Goal: Task Accomplishment & Management: Manage account settings

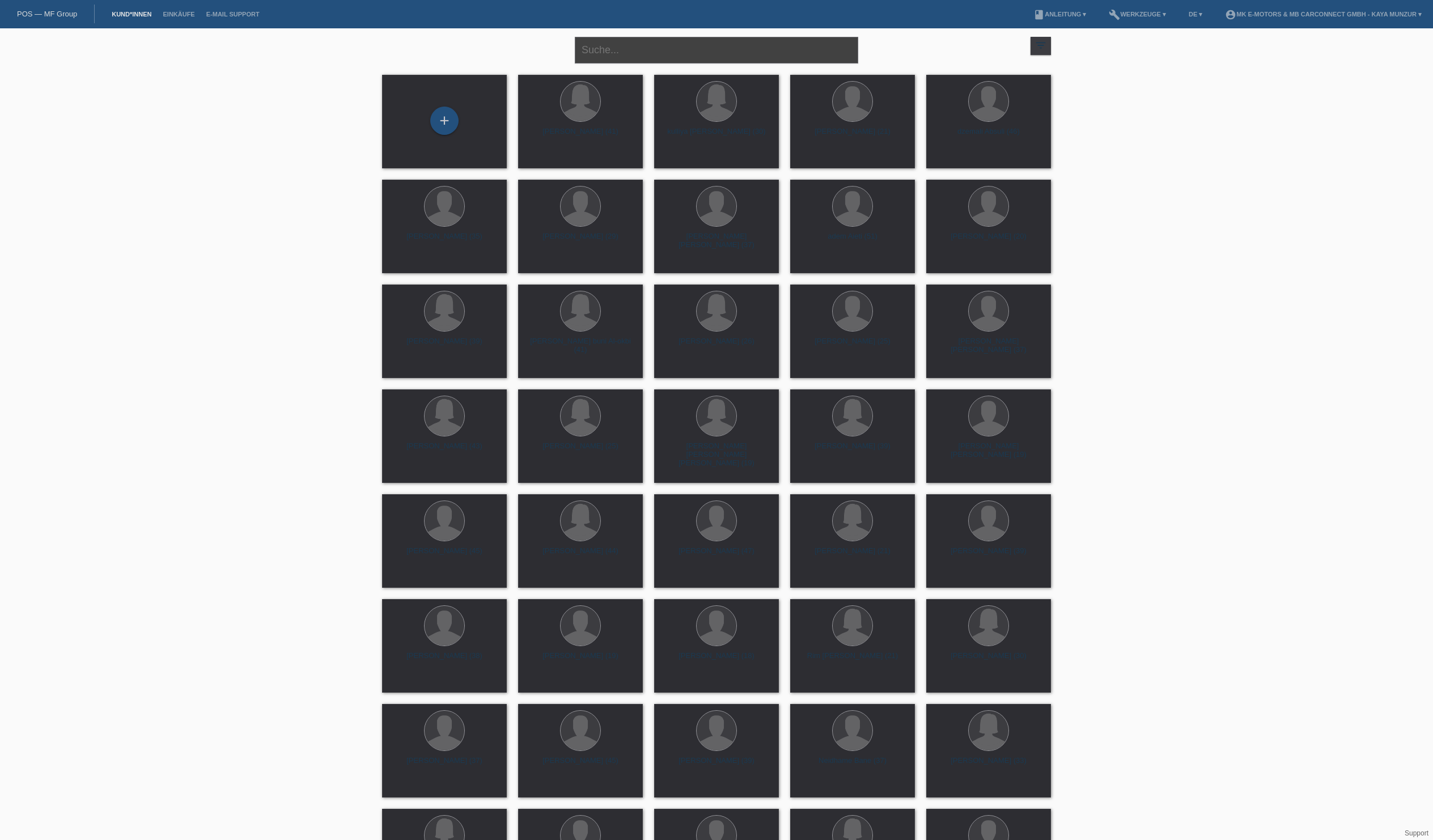
click at [736, 43] on input "text" at bounding box center [716, 50] width 284 height 27
type input "laski"
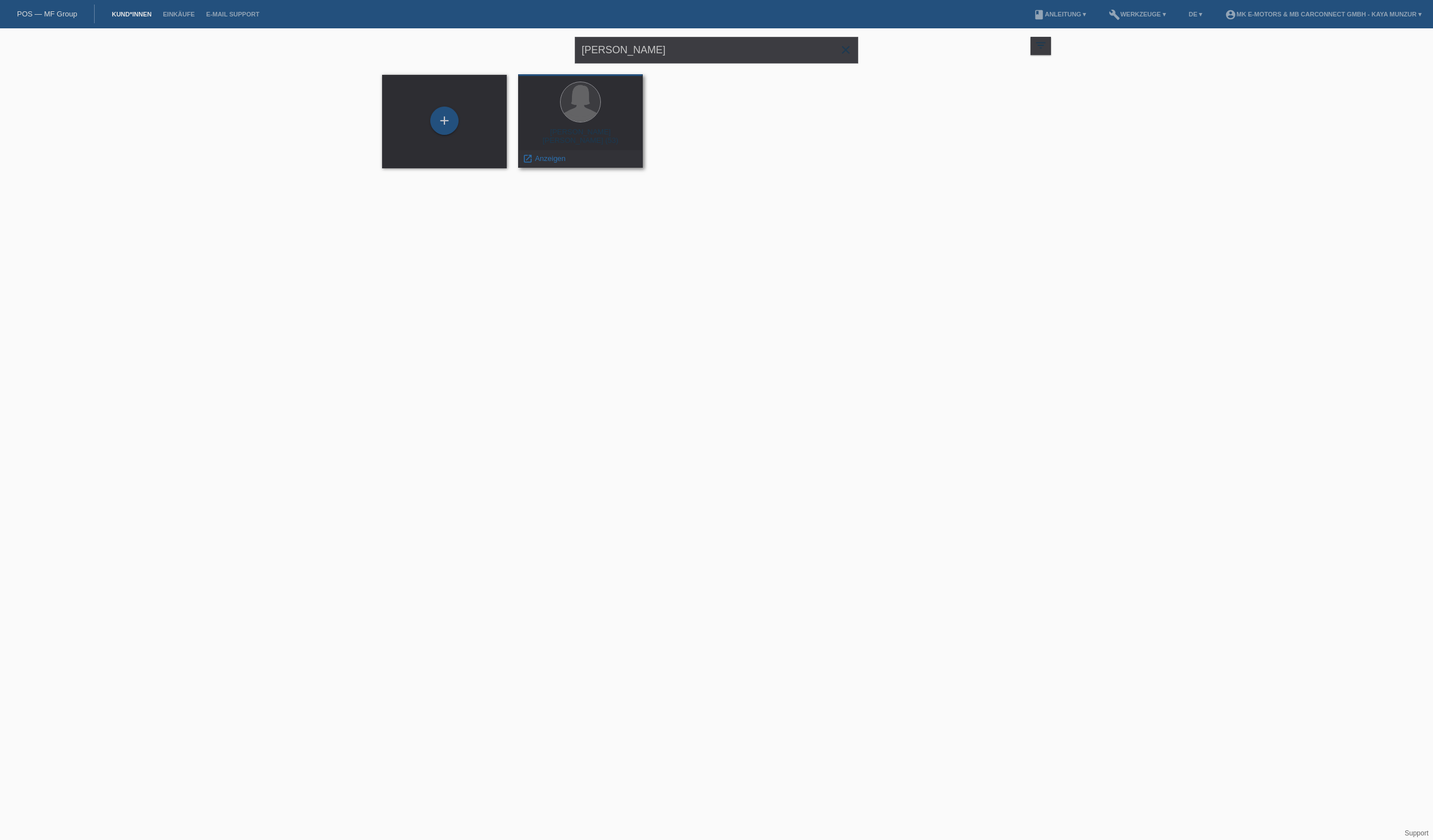
click at [599, 147] on div "mire Laski (53) launch Anzeigen" at bounding box center [580, 121] width 124 height 93
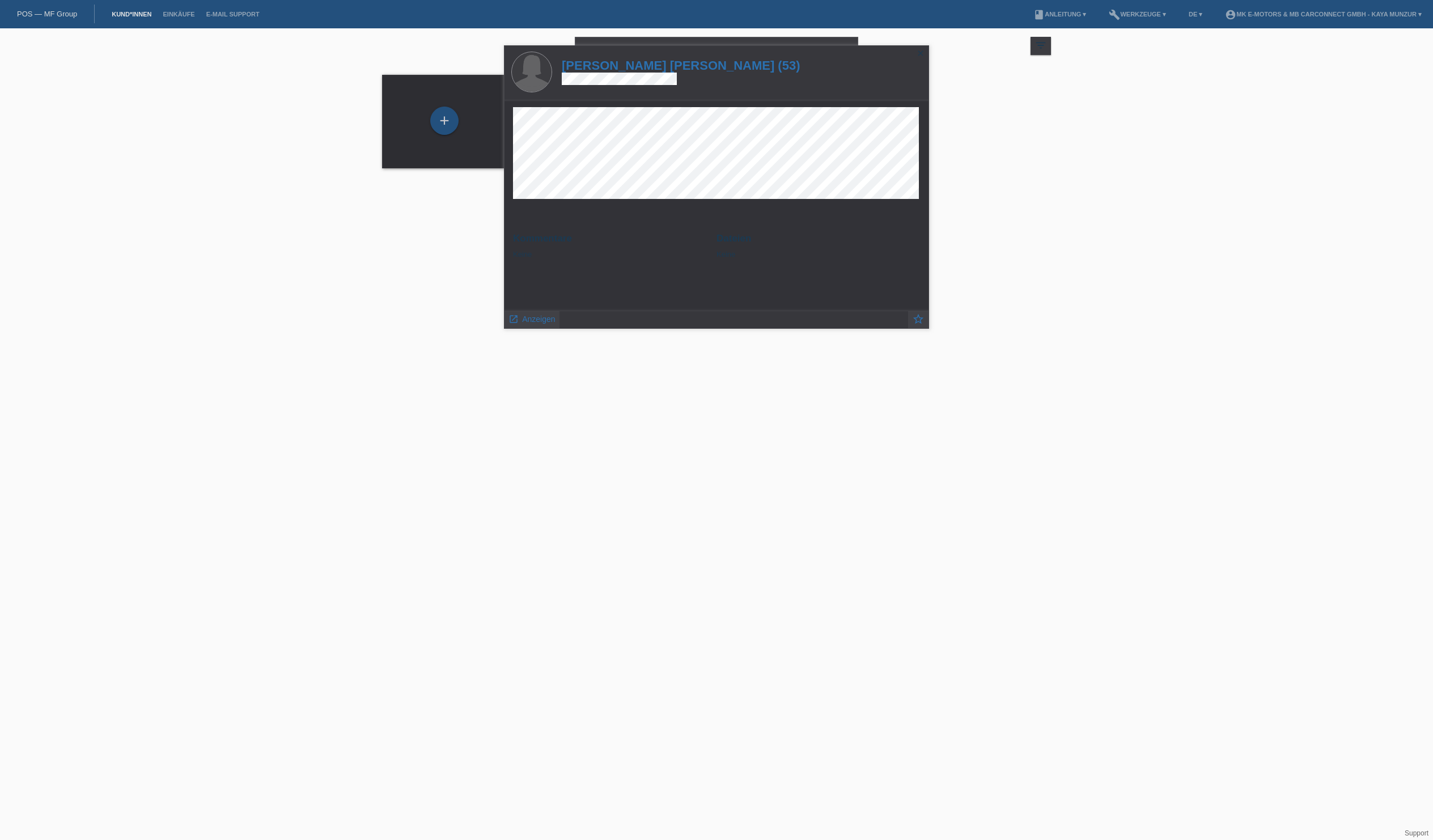
click at [666, 183] on html "POS — MF Group Kund*innen Einkäufe E-Mail Support menu account_circle MK E-MOTO…" at bounding box center [716, 91] width 1433 height 183
click at [918, 53] on icon "close" at bounding box center [920, 53] width 9 height 9
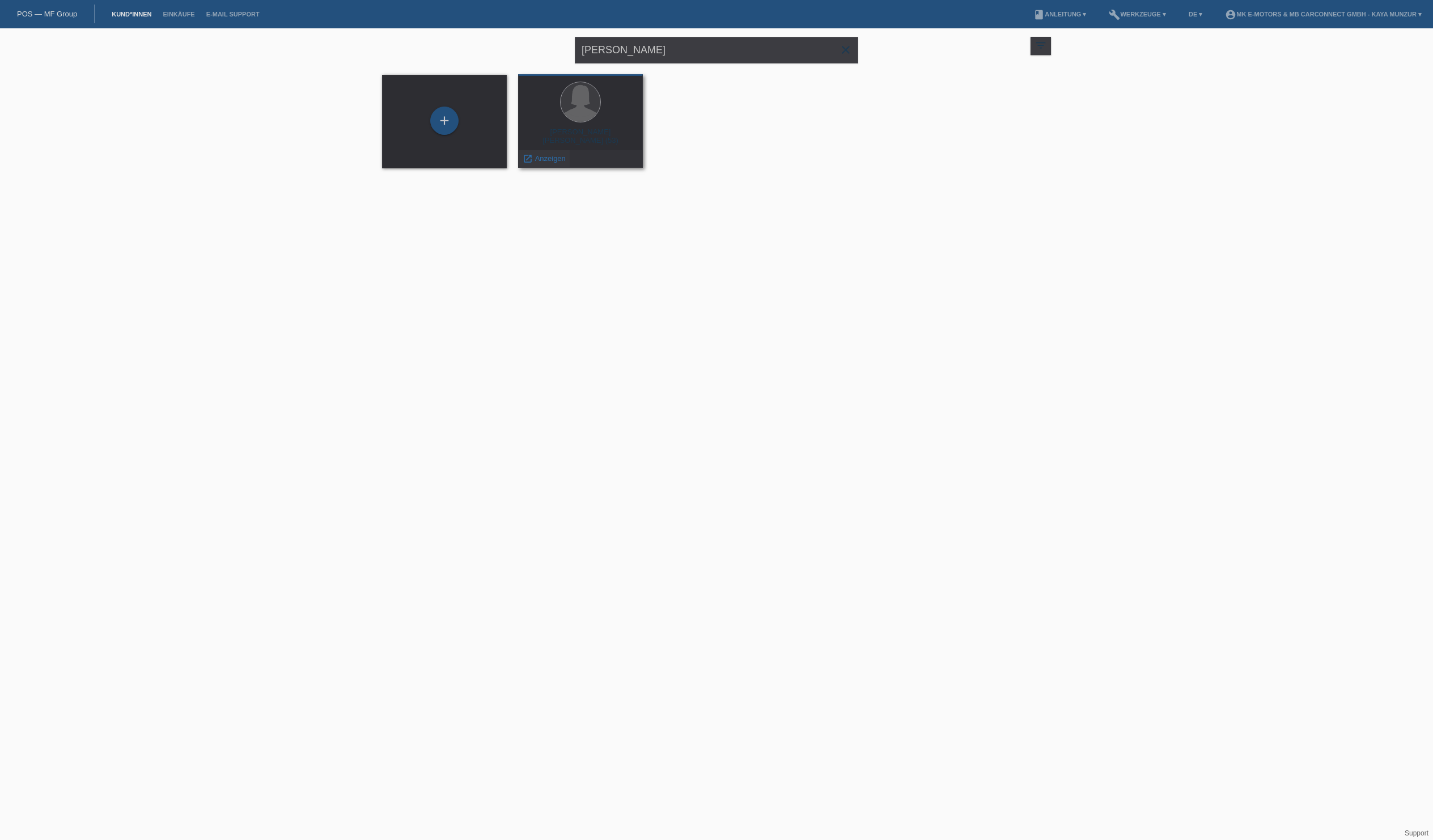
click at [538, 160] on span "Anzeigen" at bounding box center [551, 158] width 31 height 9
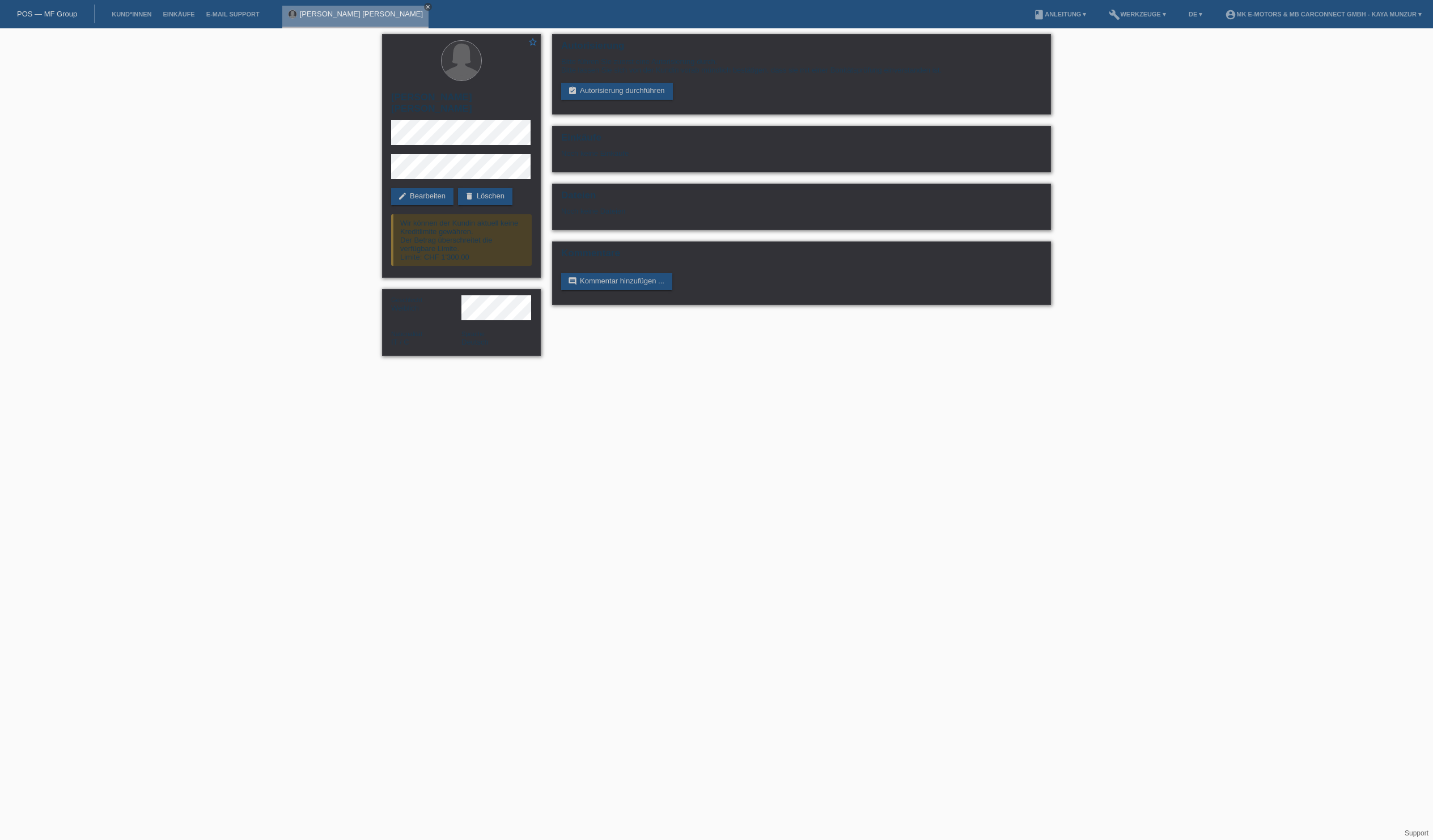
click at [431, 10] on icon "close" at bounding box center [428, 7] width 6 height 6
click at [200, 13] on link "Einkäufe" at bounding box center [178, 14] width 43 height 7
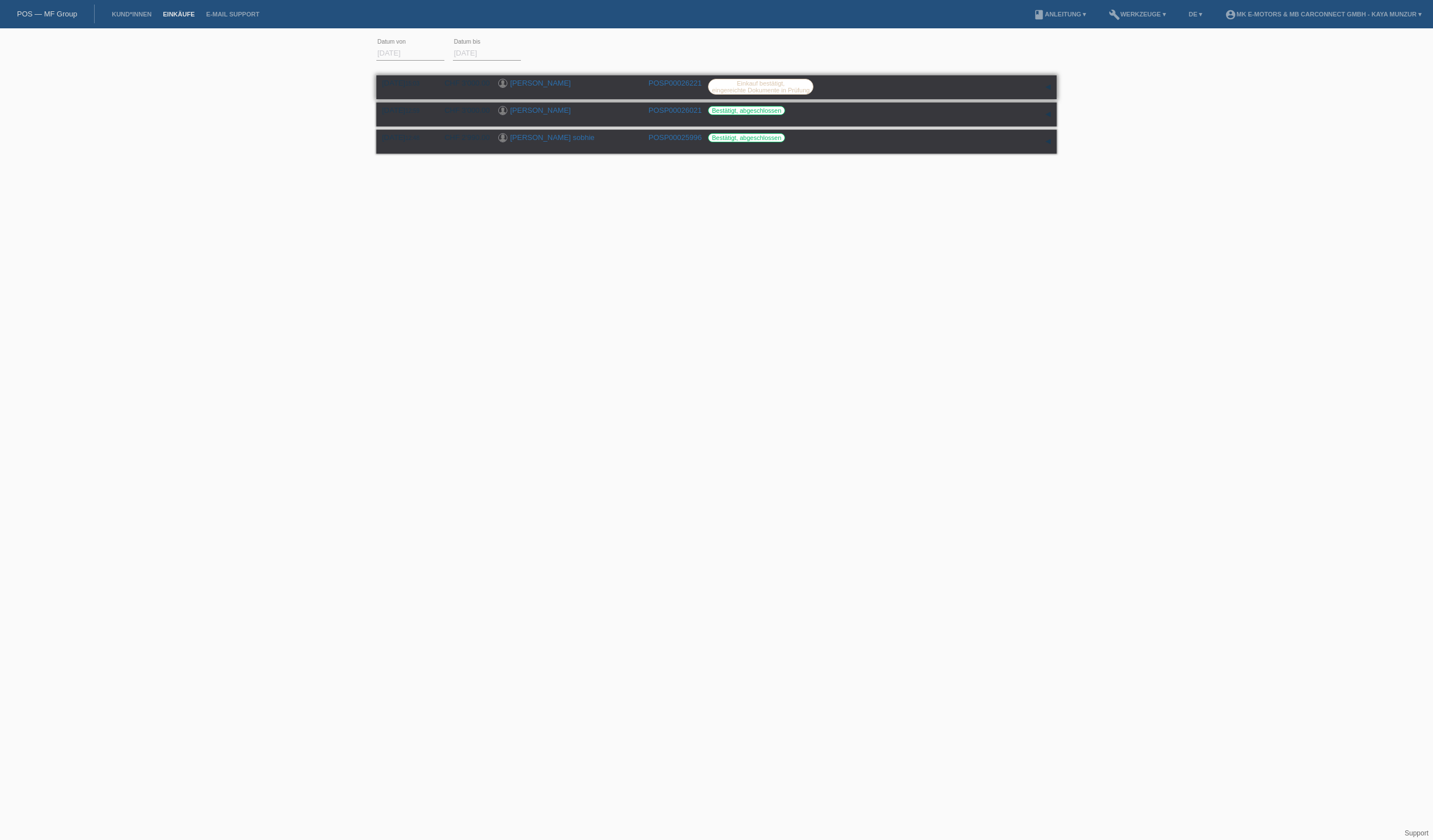
click at [929, 96] on div "[DATE] 15:03 CHF 3'000.00 [PERSON_NAME] POSP00026221 Einkauf bestätigt," at bounding box center [716, 87] width 669 height 17
click at [200, 18] on link "Einkäufe" at bounding box center [178, 14] width 43 height 7
click at [1219, 16] on link "account_circle MK E-MOTORS & MB CarConnect GmbH - Kaya Munzur ▾" at bounding box center [1323, 14] width 208 height 7
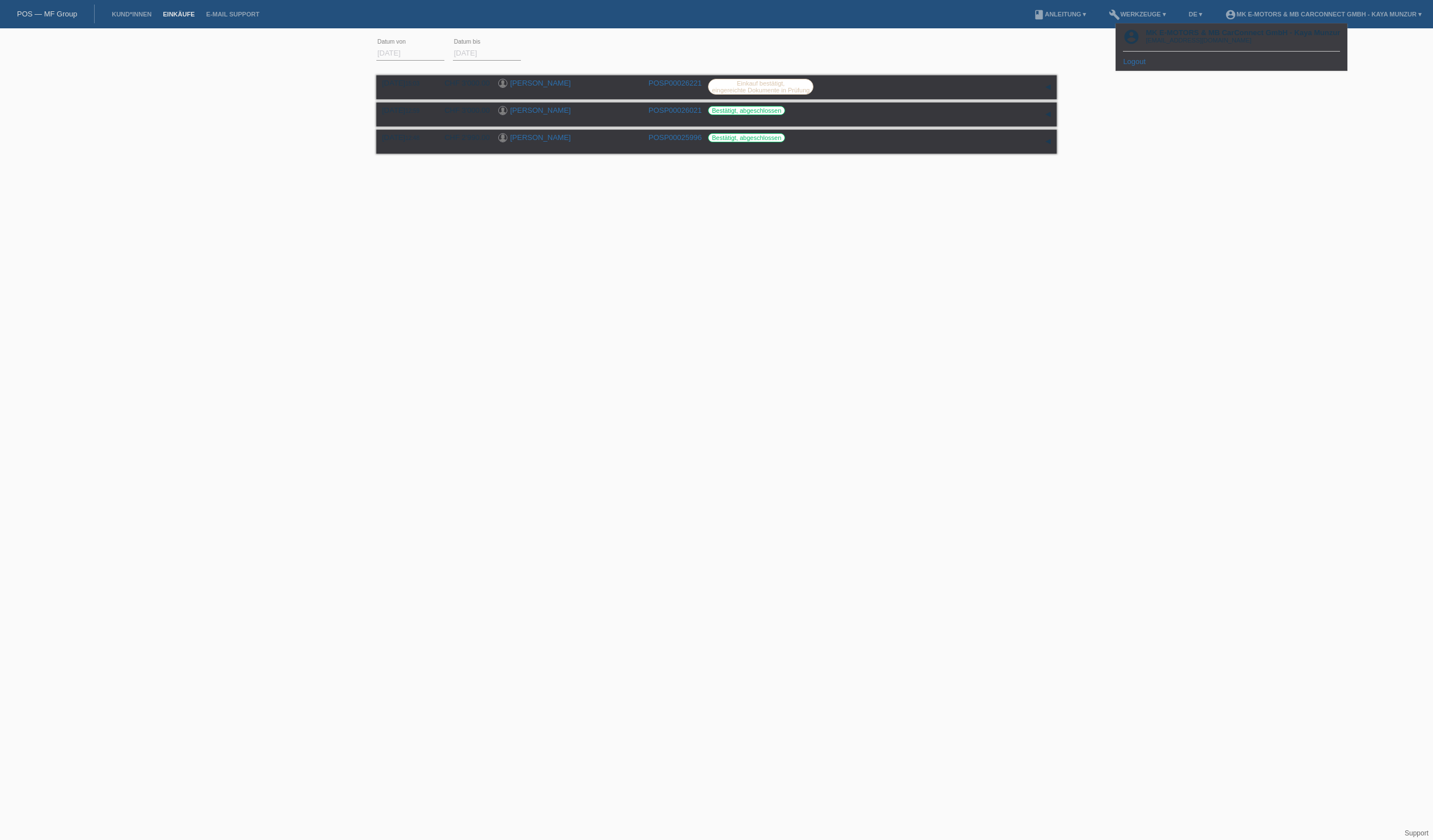
click at [1183, 153] on div "01.08.2025 error Datum von 18.08.2025 error Datum bis Übernehmen 15:03 Datum" at bounding box center [716, 110] width 1433 height 152
click at [1219, 13] on link "account_circle MK E-MOTORS & MB CarConnect GmbH - Kaya Munzur ▾" at bounding box center [1323, 14] width 208 height 7
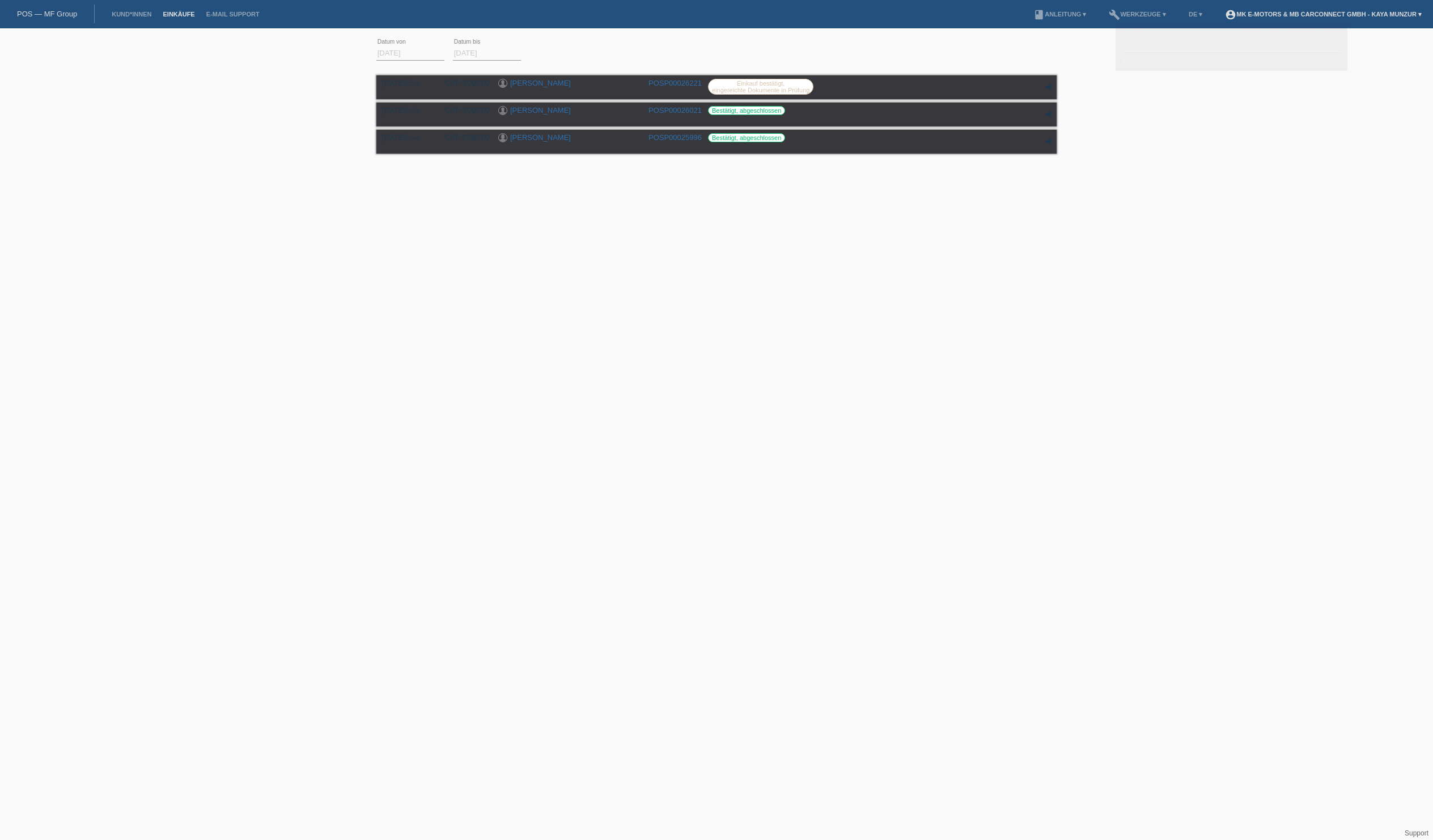
click at [1219, 13] on link "account_circle MK E-MOTORS & MB CarConnect GmbH - Kaya Munzur ▾" at bounding box center [1323, 14] width 208 height 7
click at [1219, 18] on link "account_circle MK E-MOTORS & MB CarConnect GmbH - Kaya Munzur ▾" at bounding box center [1323, 14] width 208 height 7
click at [1146, 66] on link "Logout" at bounding box center [1134, 62] width 23 height 9
